Goal: Find specific page/section: Find specific page/section

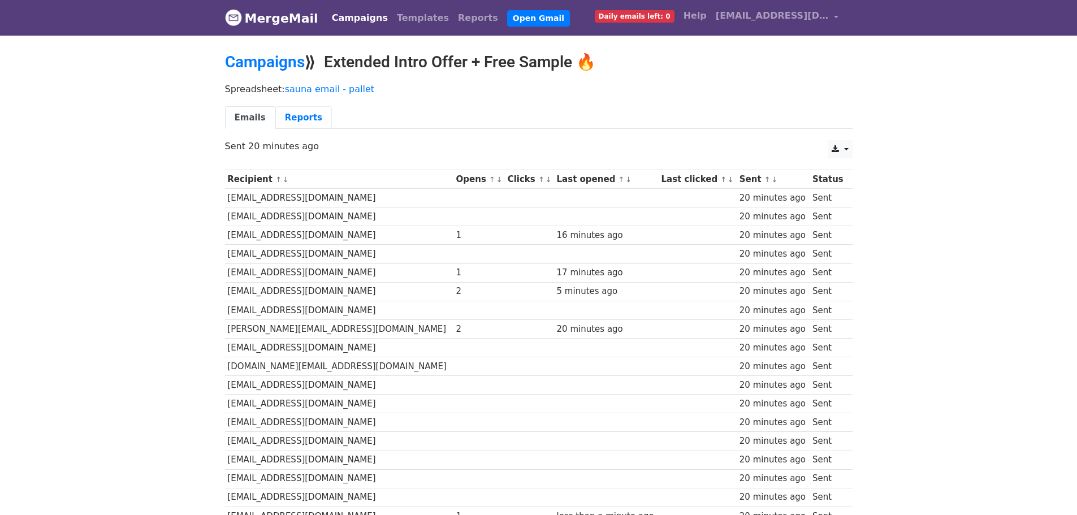
click at [278, 118] on link "Reports" at bounding box center [303, 117] width 57 height 23
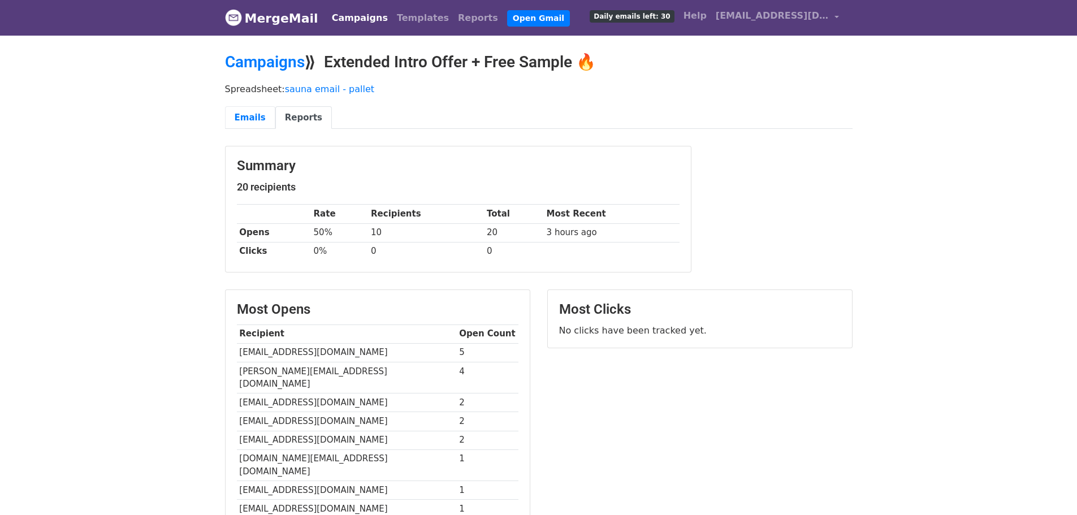
click at [261, 116] on link "Emails" at bounding box center [250, 117] width 50 height 23
